Goal: Task Accomplishment & Management: Manage account settings

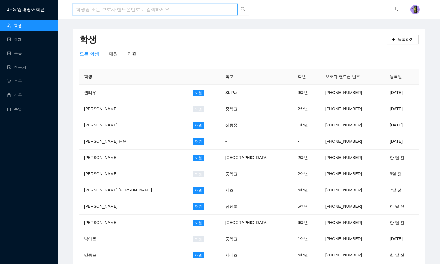
click at [190, 9] on input "search" at bounding box center [155, 10] width 165 height 12
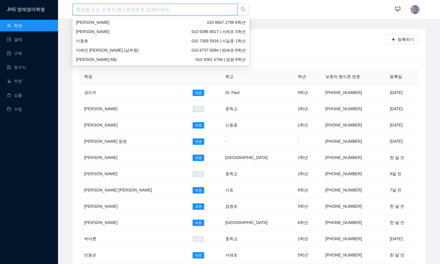
type input "d"
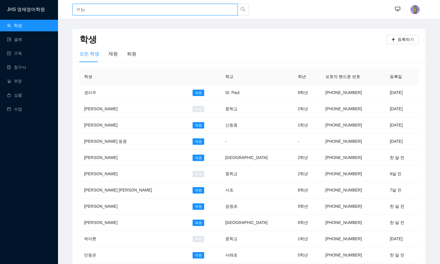
type input "ㅇ"
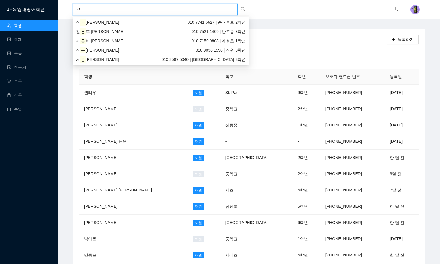
type input "ㅇ"
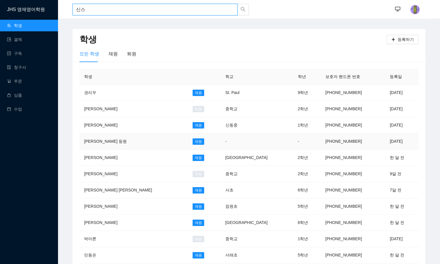
type input "신스"
click at [251, 135] on td "-" at bounding box center [257, 142] width 73 height 16
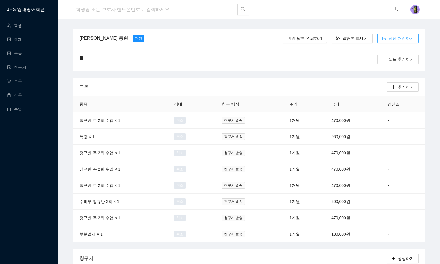
click at [400, 41] on span "퇴원 처리하기" at bounding box center [402, 38] width 26 height 6
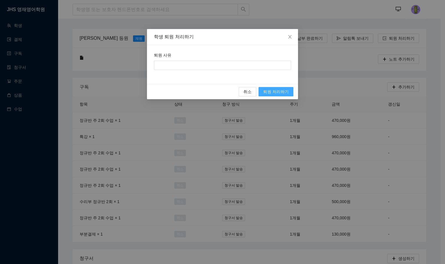
click at [288, 88] on button "퇴원 처리하기" at bounding box center [275, 91] width 35 height 9
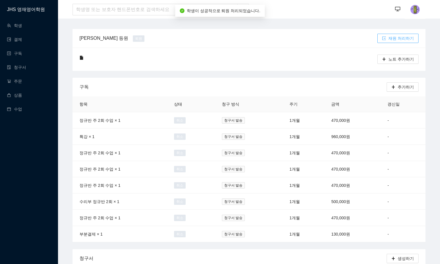
click at [386, 38] on icon "import" at bounding box center [384, 38] width 4 height 4
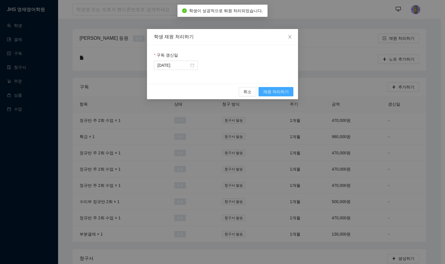
click at [275, 89] on span "재원 처리하기" at bounding box center [276, 92] width 26 height 6
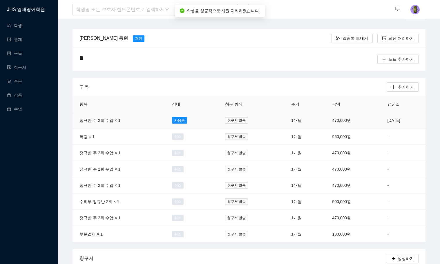
click at [381, 121] on td "[DATE]" at bounding box center [403, 120] width 45 height 16
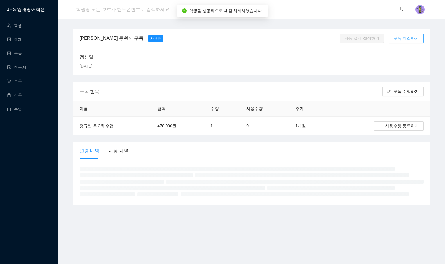
click at [404, 36] on span "구독 취소하기" at bounding box center [406, 38] width 26 height 6
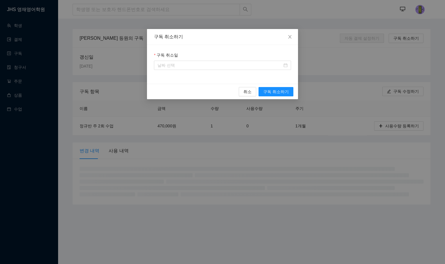
click at [248, 70] on div "구독 취소일" at bounding box center [222, 64] width 151 height 39
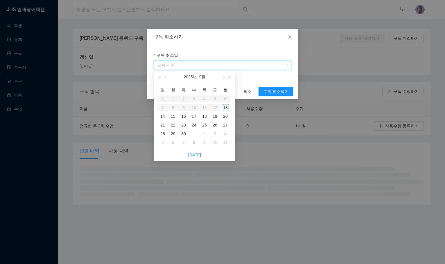
drag, startPoint x: 248, startPoint y: 66, endPoint x: 228, endPoint y: 106, distance: 44.4
click at [248, 66] on input "구독 취소일" at bounding box center [219, 65] width 125 height 6
type input "[DATE]"
click at [228, 110] on div "13" at bounding box center [225, 107] width 7 height 7
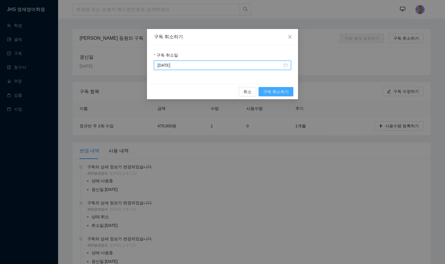
click at [269, 91] on span "구독 취소하기" at bounding box center [276, 92] width 26 height 6
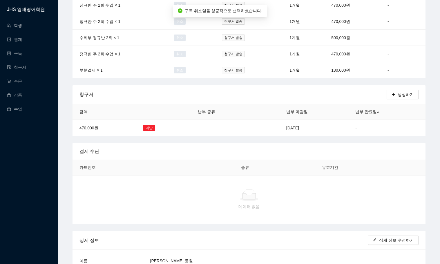
scroll to position [174, 0]
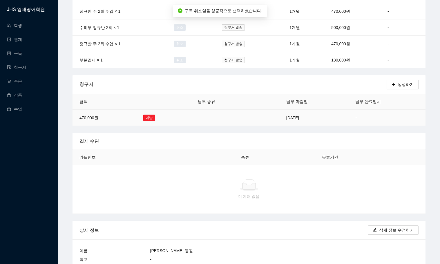
click at [383, 111] on td "-" at bounding box center [387, 118] width 77 height 16
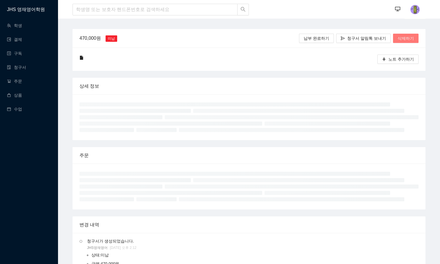
click at [408, 39] on span "삭제하기" at bounding box center [406, 38] width 16 height 6
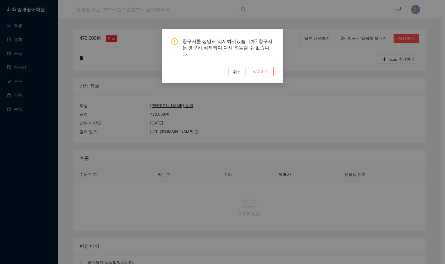
click at [251, 67] on button "삭제하기" at bounding box center [261, 71] width 26 height 9
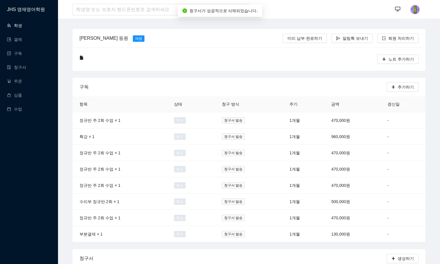
click at [17, 26] on link "학생" at bounding box center [14, 25] width 15 height 5
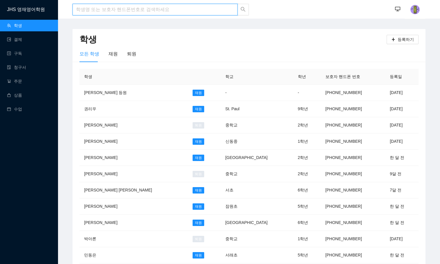
click at [129, 12] on input "search" at bounding box center [155, 10] width 165 height 12
type input "ㅇ"
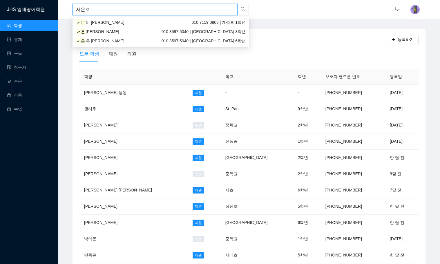
type input "[PERSON_NAME]"
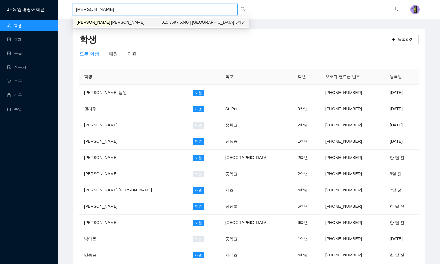
click at [121, 22] on div "서은우 Eileen 010 3597 5040 | 계성초등학교 6학년" at bounding box center [161, 22] width 170 height 6
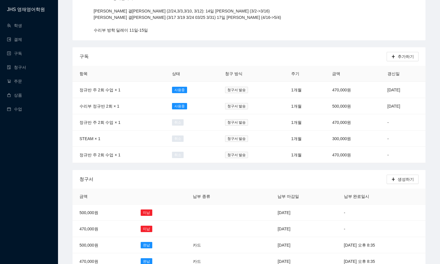
scroll to position [174, 0]
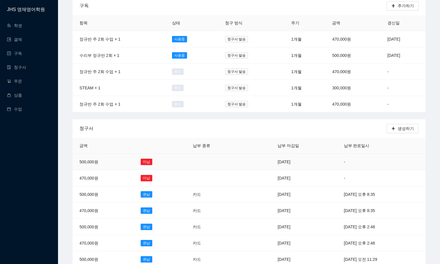
click at [304, 154] on td "2025년 9월 12일" at bounding box center [304, 162] width 66 height 16
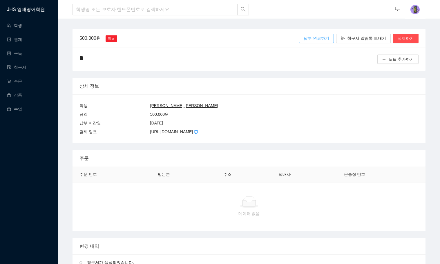
click at [328, 37] on span "납부 완료하기" at bounding box center [317, 38] width 26 height 6
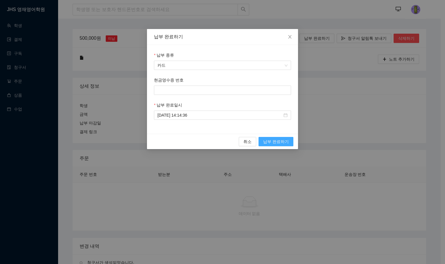
click at [281, 143] on span "납부 완료하기" at bounding box center [276, 141] width 26 height 6
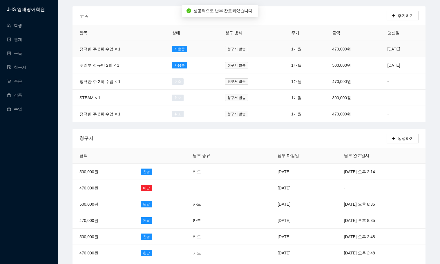
scroll to position [232, 0]
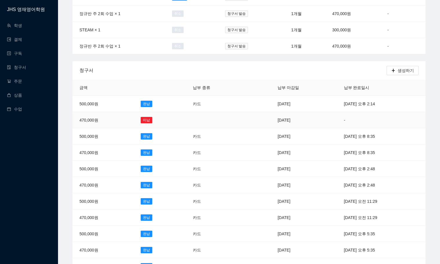
click at [381, 120] on td "-" at bounding box center [381, 120] width 89 height 16
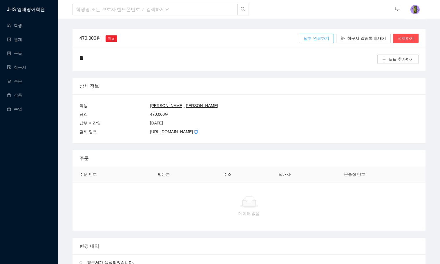
click at [326, 38] on span "납부 완료하기" at bounding box center [317, 38] width 26 height 6
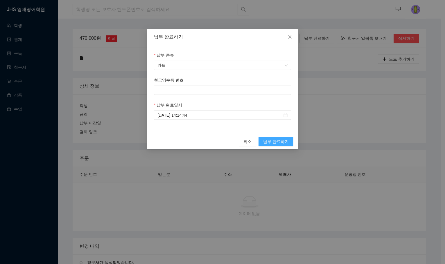
click at [286, 141] on span "납부 완료하기" at bounding box center [276, 141] width 26 height 6
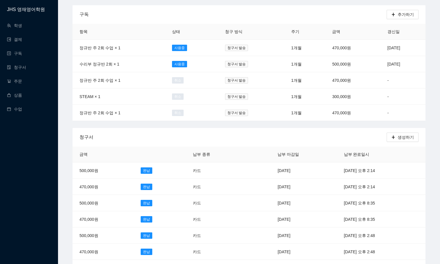
scroll to position [203, 0]
